Goal: Find specific page/section: Find specific page/section

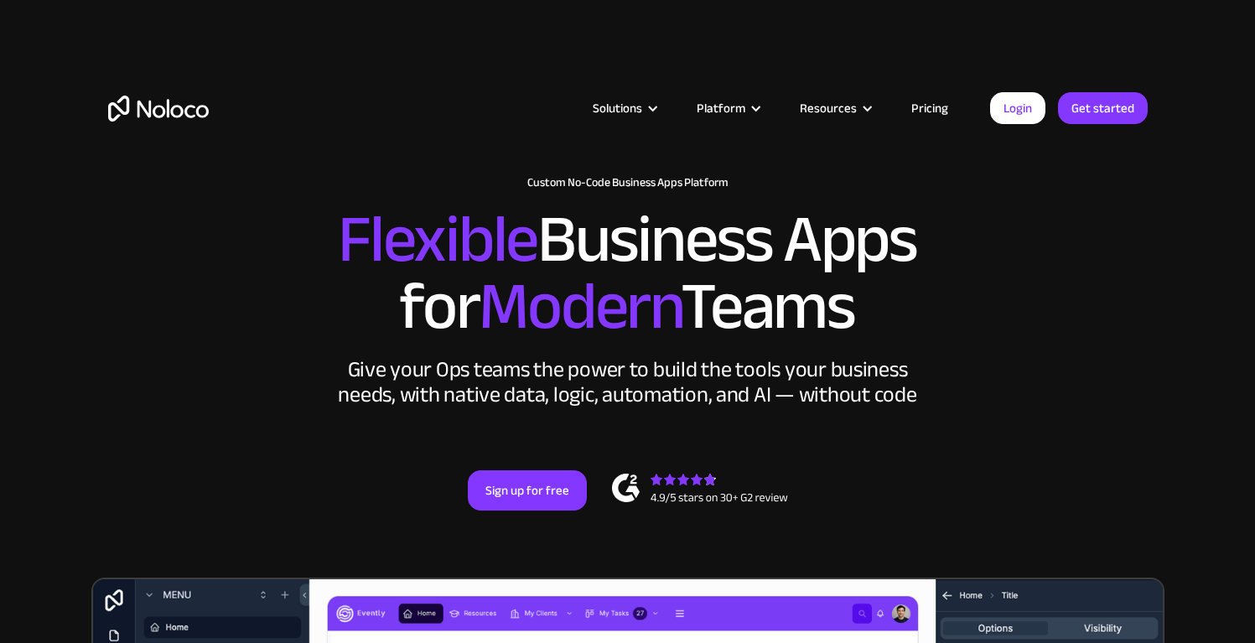
click at [1104, 441] on div "New: Connect Noloco to Stripe Custom No-Code Business Apps Platform Flexible Bu…" at bounding box center [627, 343] width 1073 height 435
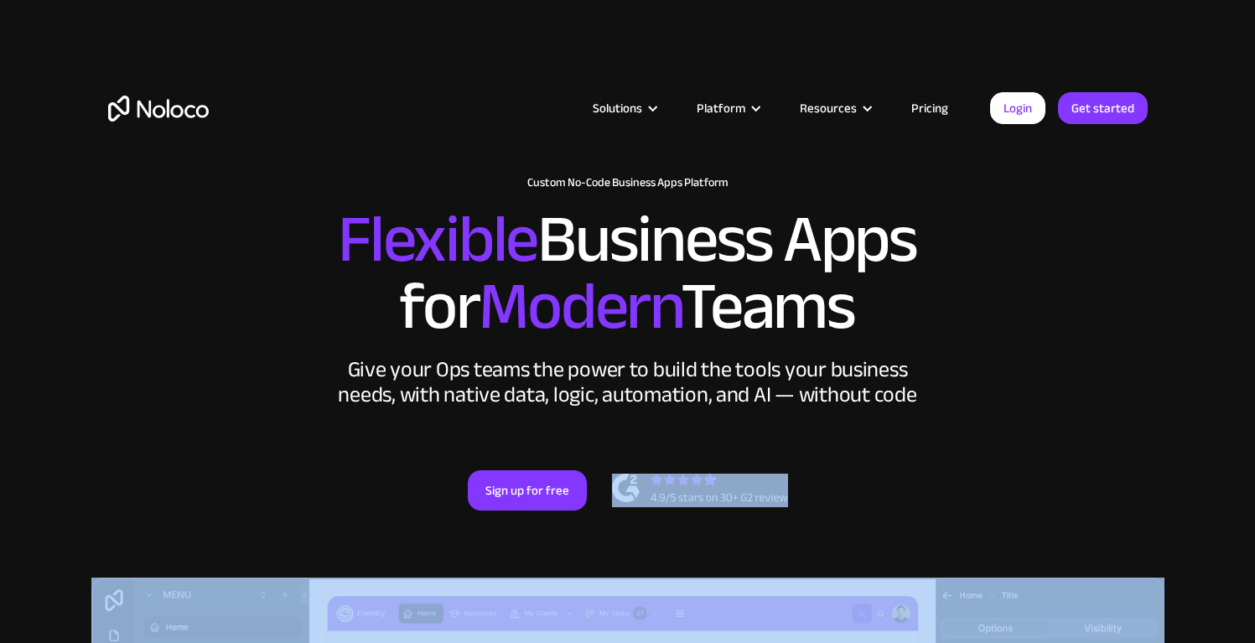
click at [1104, 441] on div "New: Connect Noloco to Stripe Custom No-Code Business Apps Platform Flexible Bu…" at bounding box center [627, 343] width 1073 height 435
click at [783, 512] on div "New: Connect Noloco to Stripe Custom No-Code Business Apps Platform Flexible Bu…" at bounding box center [627, 343] width 1073 height 435
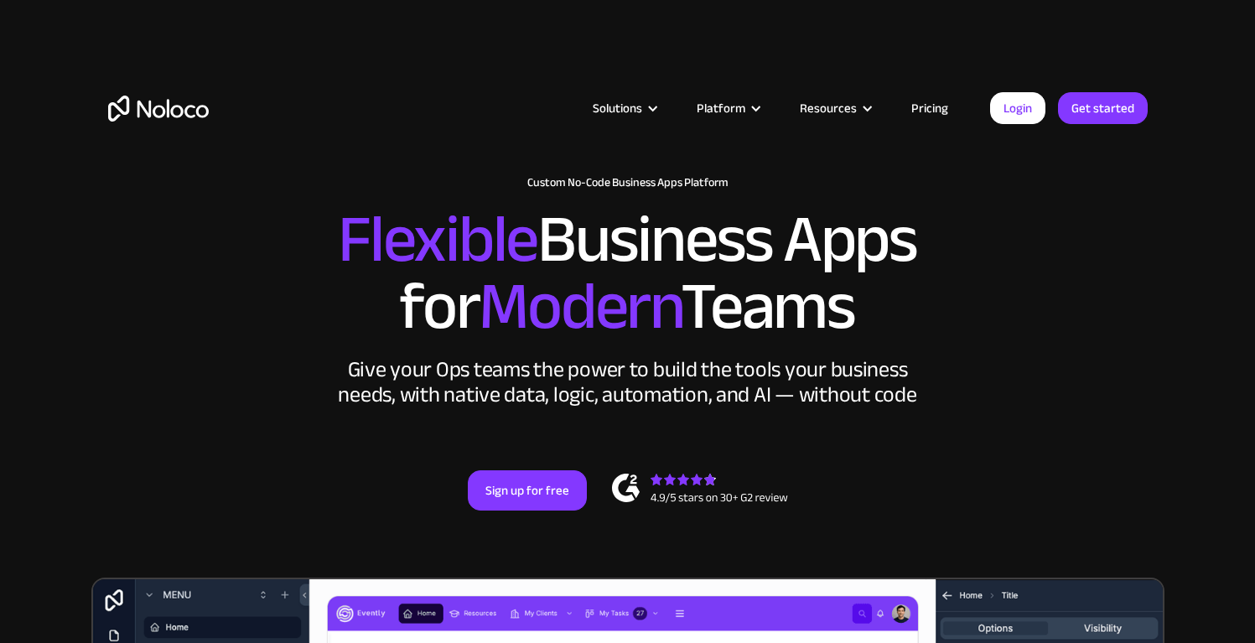
click at [861, 510] on div "New: Connect Noloco to Stripe Custom No-Code Business Apps Platform Flexible Bu…" at bounding box center [627, 343] width 1073 height 435
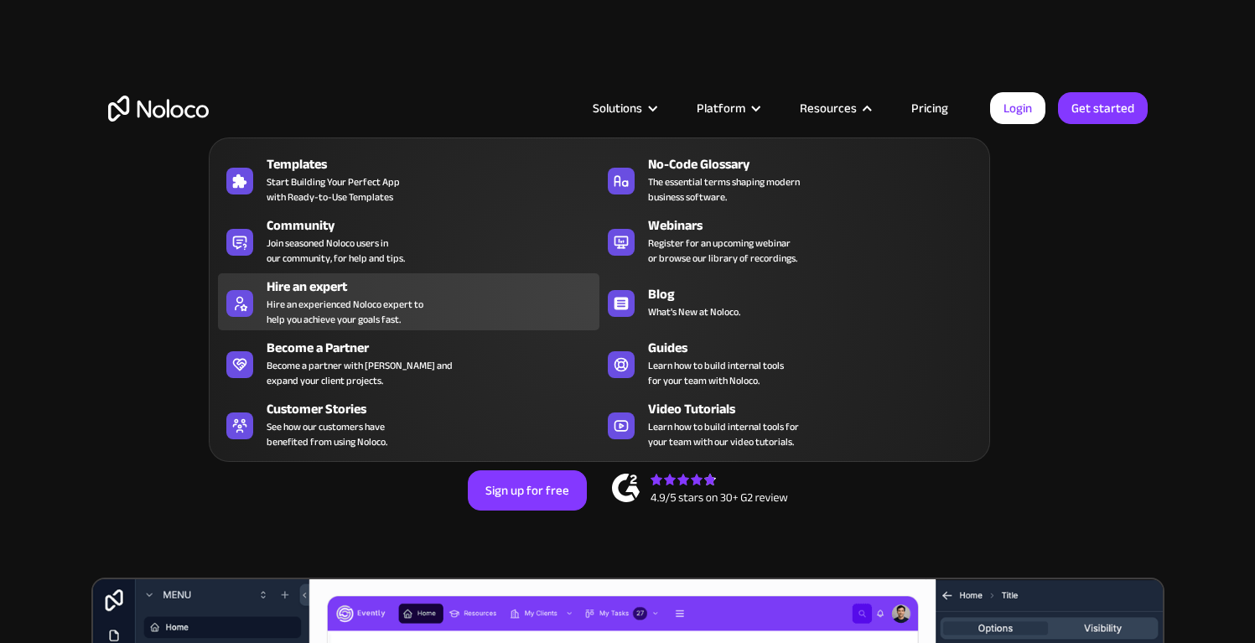
click at [392, 284] on div "Hire an expert" at bounding box center [437, 287] width 340 height 20
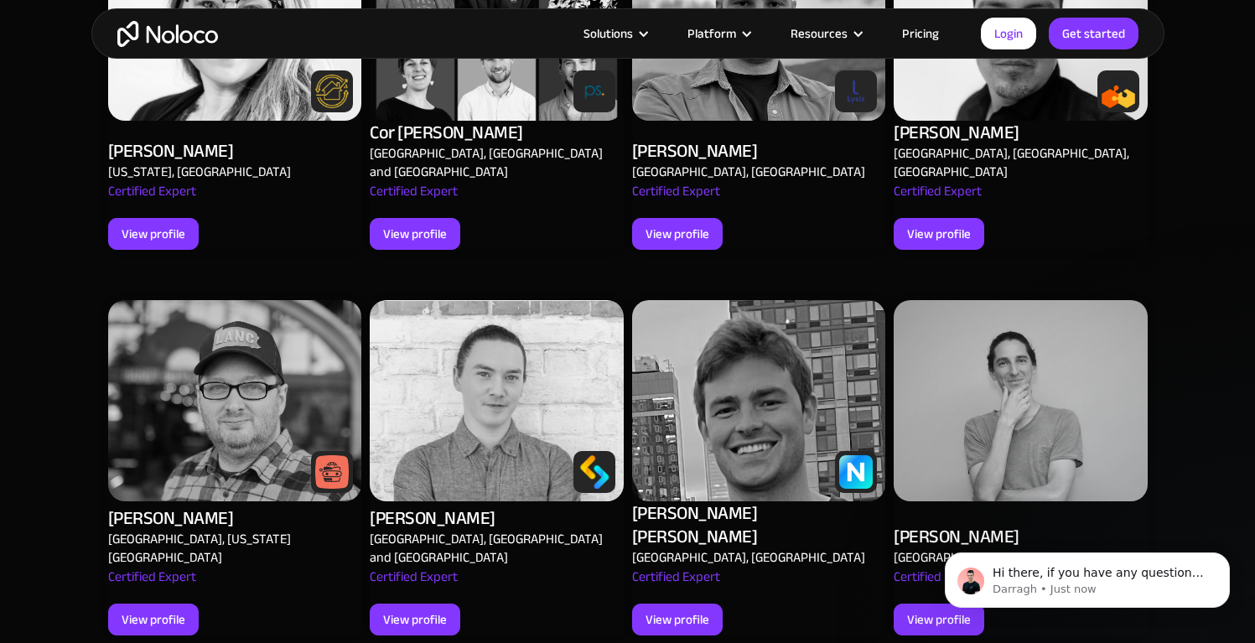
scroll to position [1981, 0]
